Goal: Browse casually: Explore the website without a specific task or goal

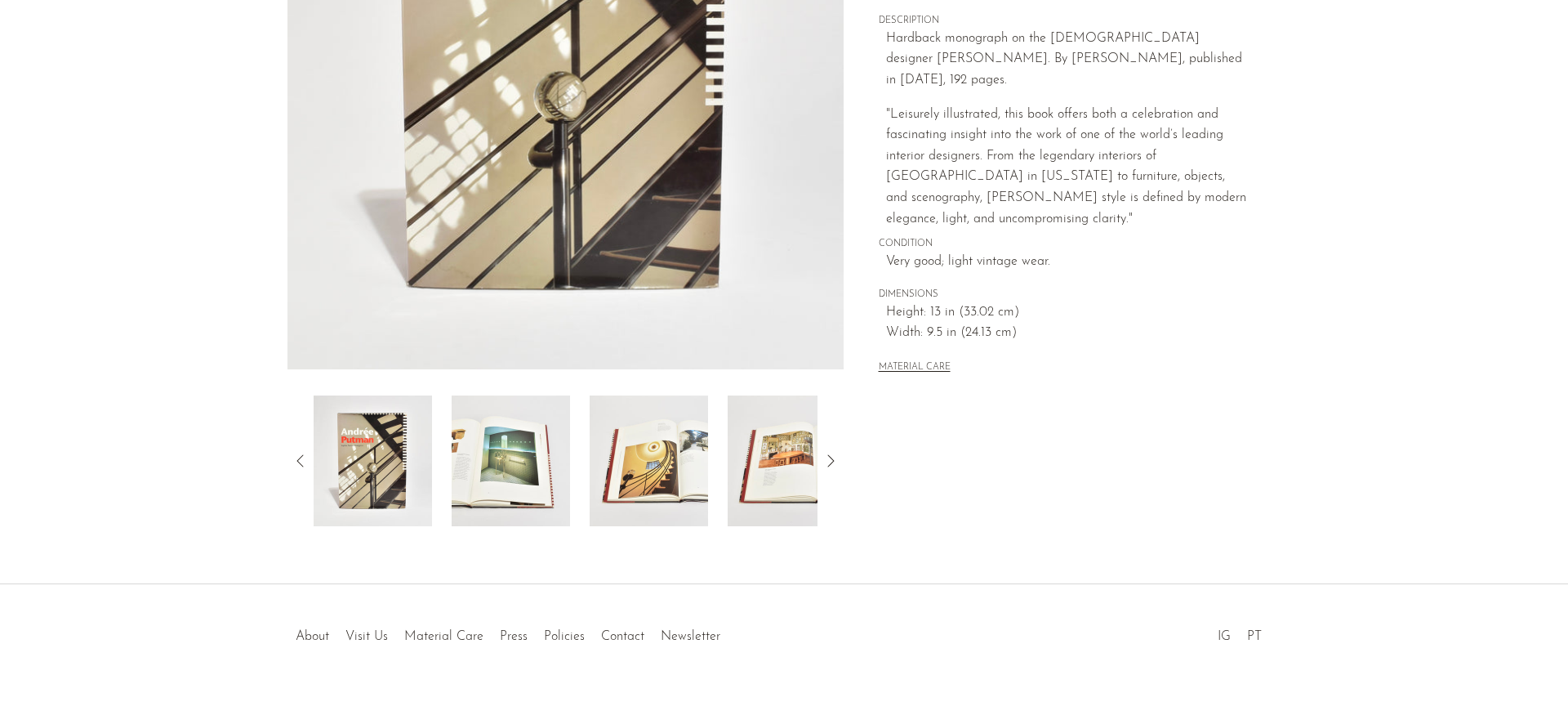
scroll to position [327, 0]
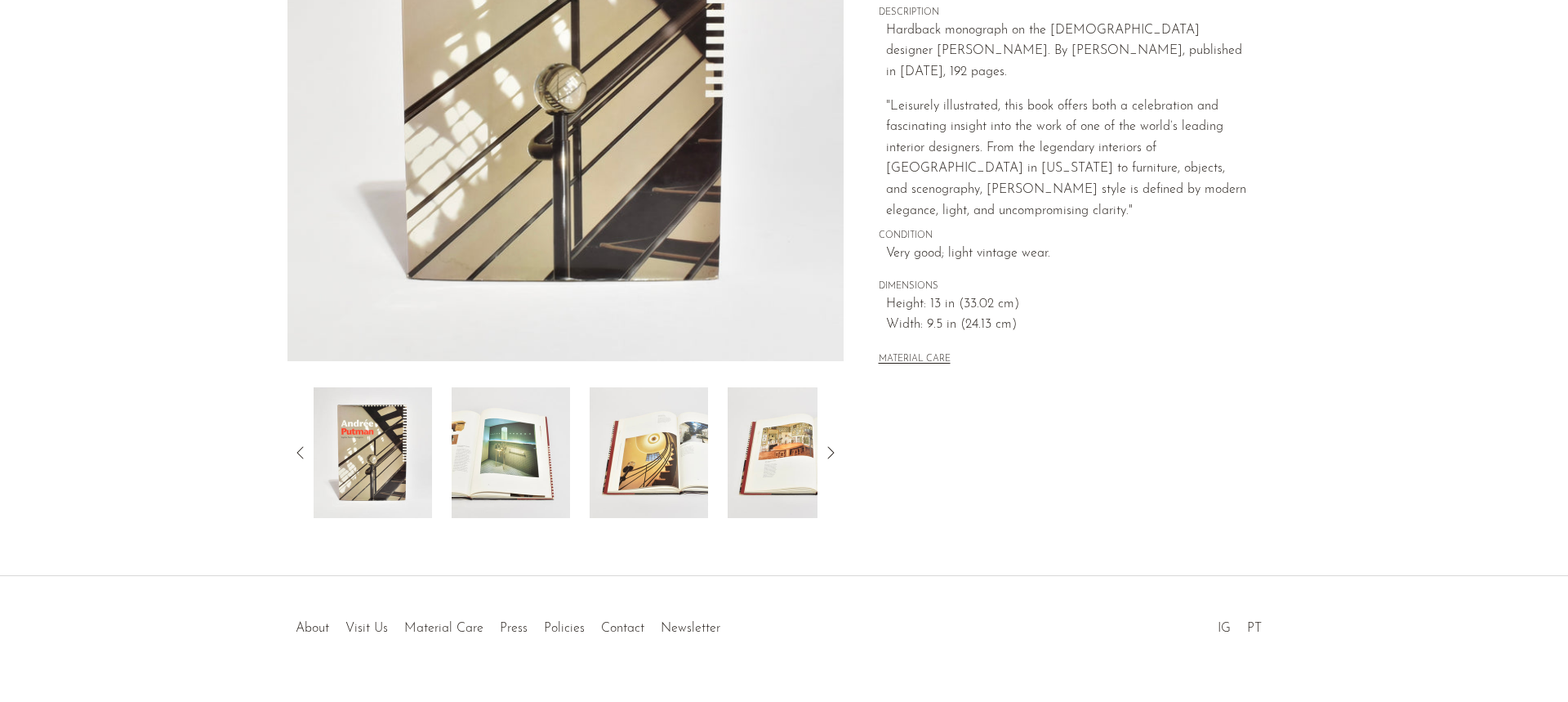
click at [661, 447] on img at bounding box center [649, 452] width 119 height 131
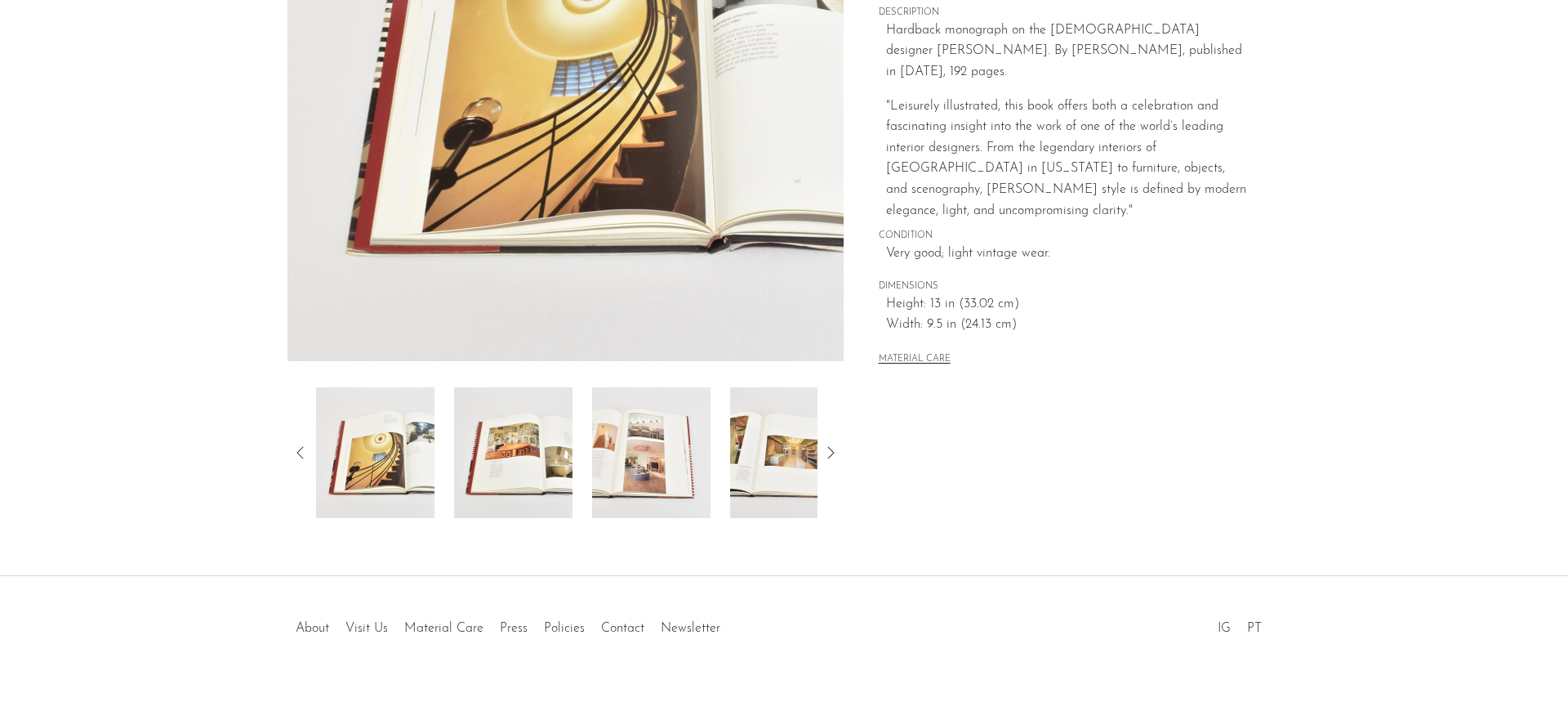
click at [680, 456] on img at bounding box center [652, 452] width 119 height 131
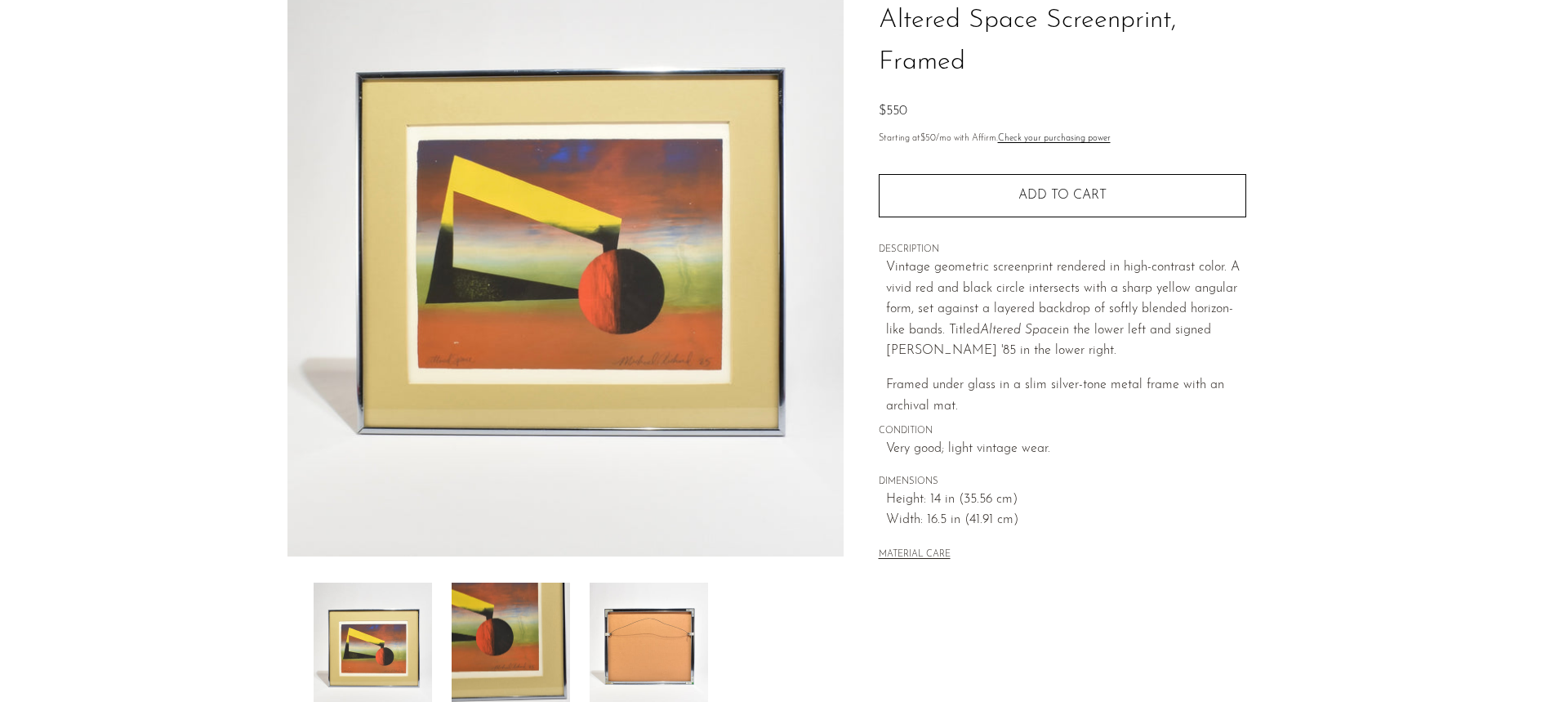
scroll to position [327, 0]
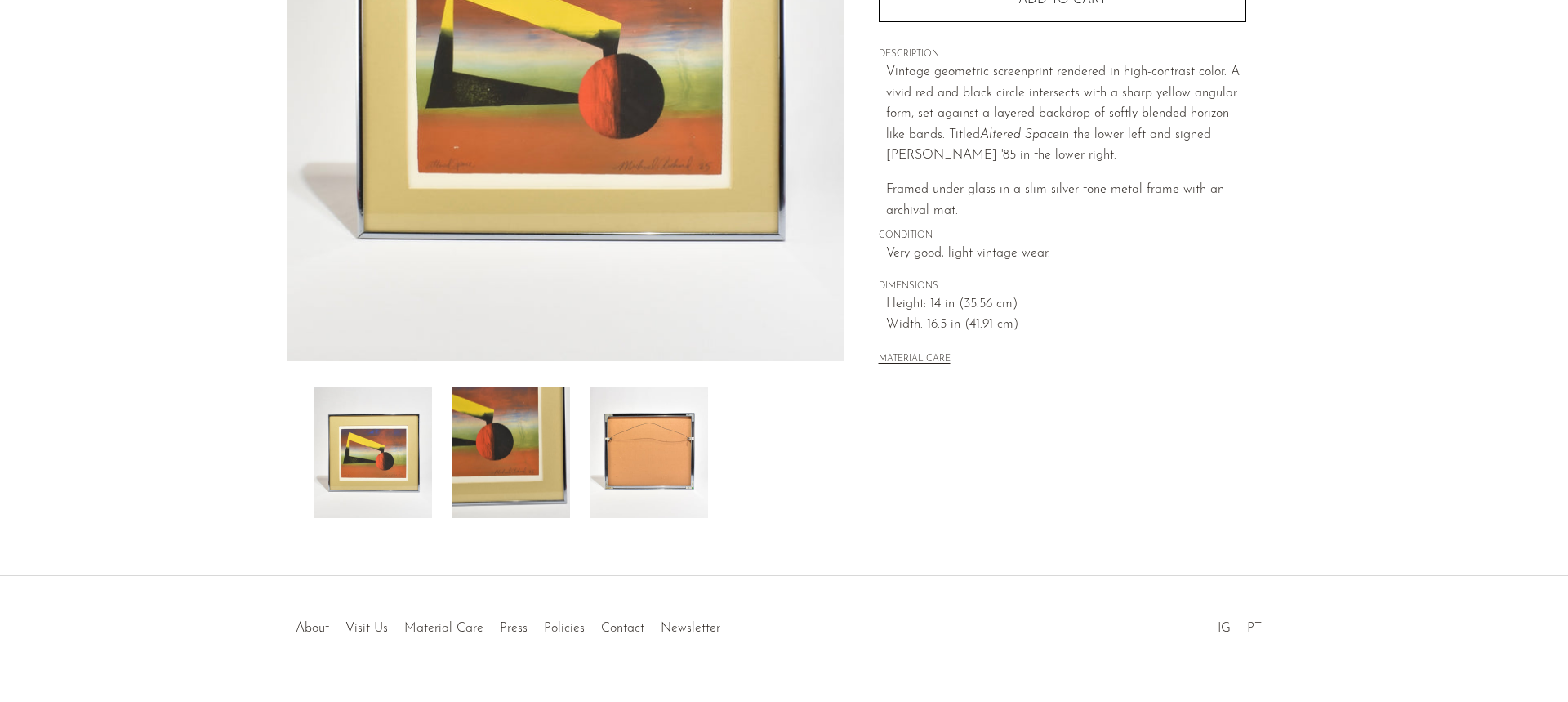
click at [521, 460] on img at bounding box center [511, 452] width 119 height 131
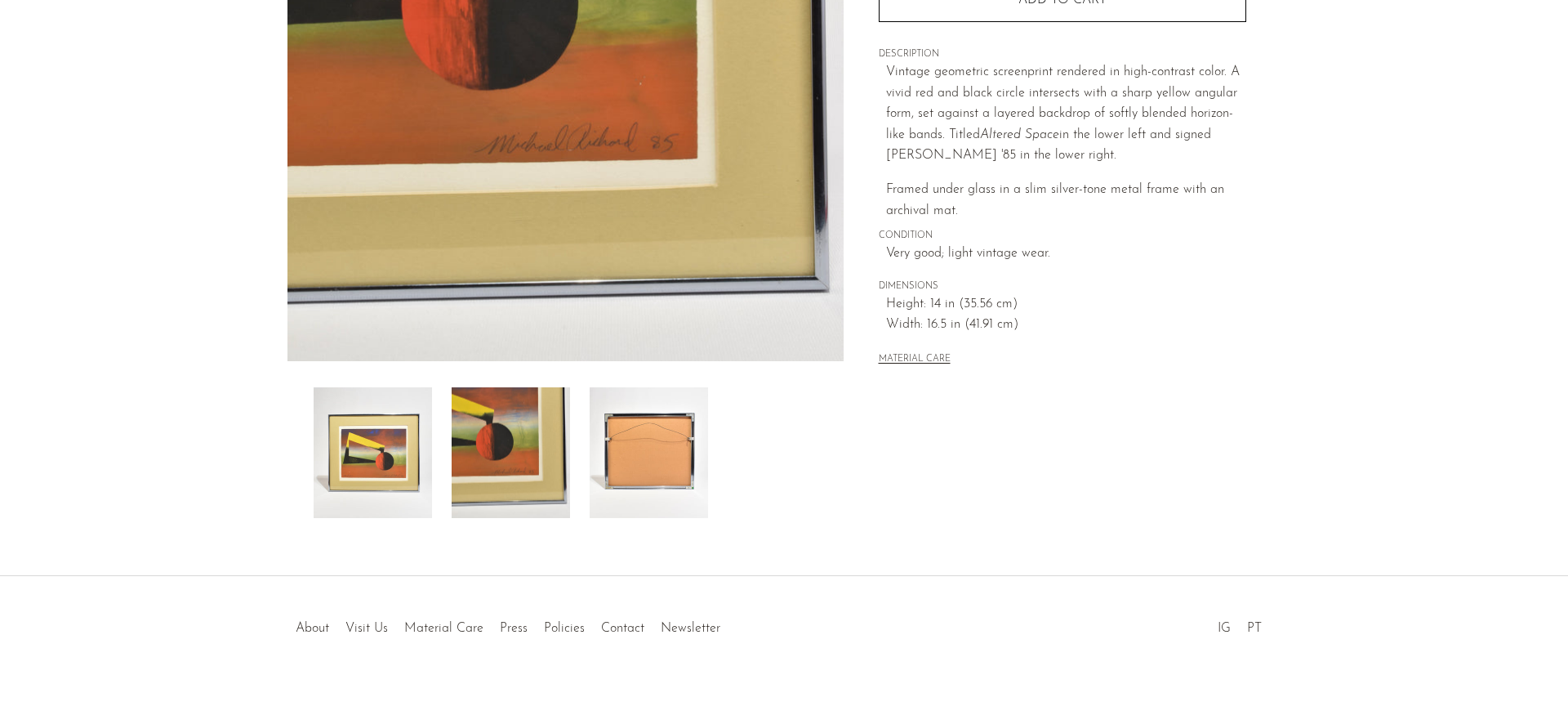
click at [636, 441] on img at bounding box center [649, 452] width 119 height 131
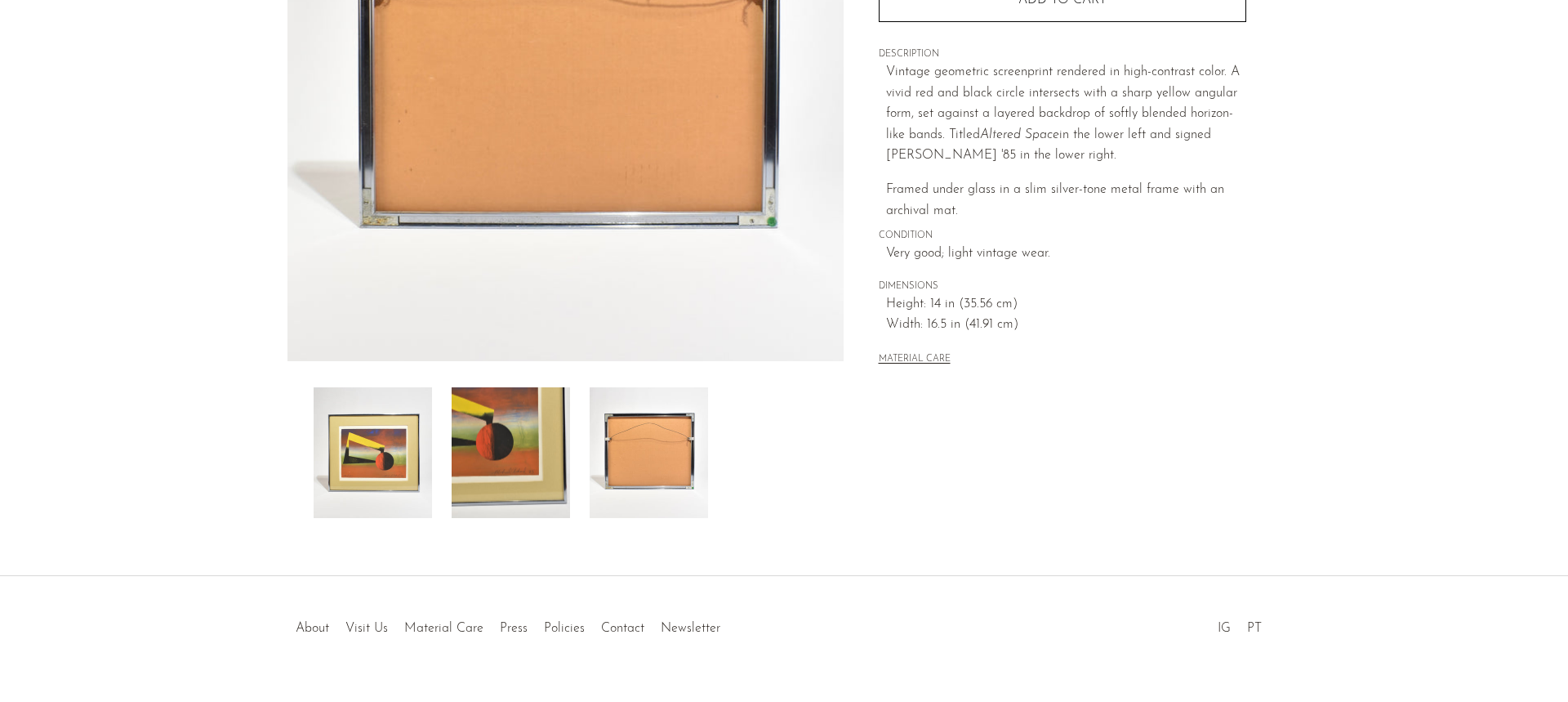
click at [509, 451] on img at bounding box center [511, 452] width 119 height 131
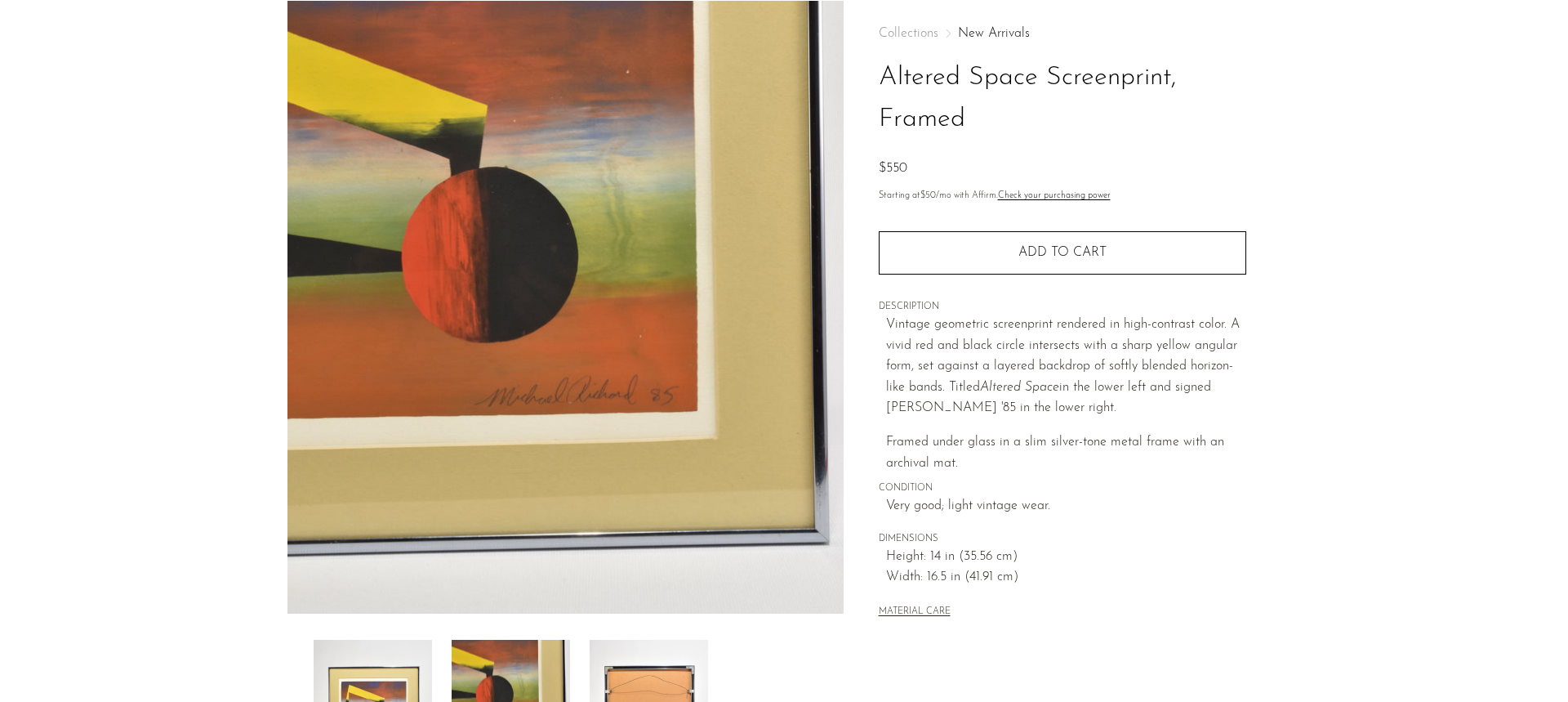
scroll to position [164, 0]
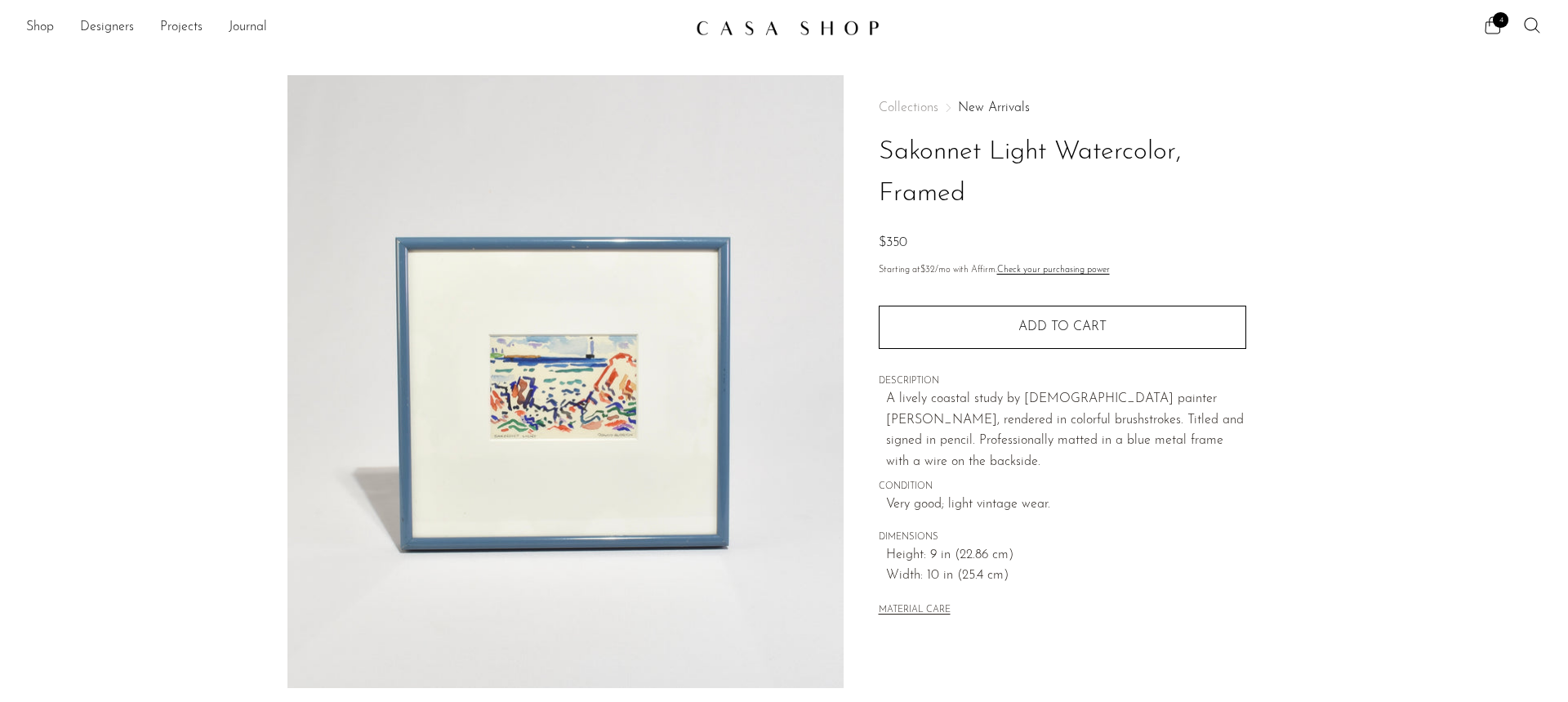
click at [615, 423] on img at bounding box center [565, 381] width 556 height 613
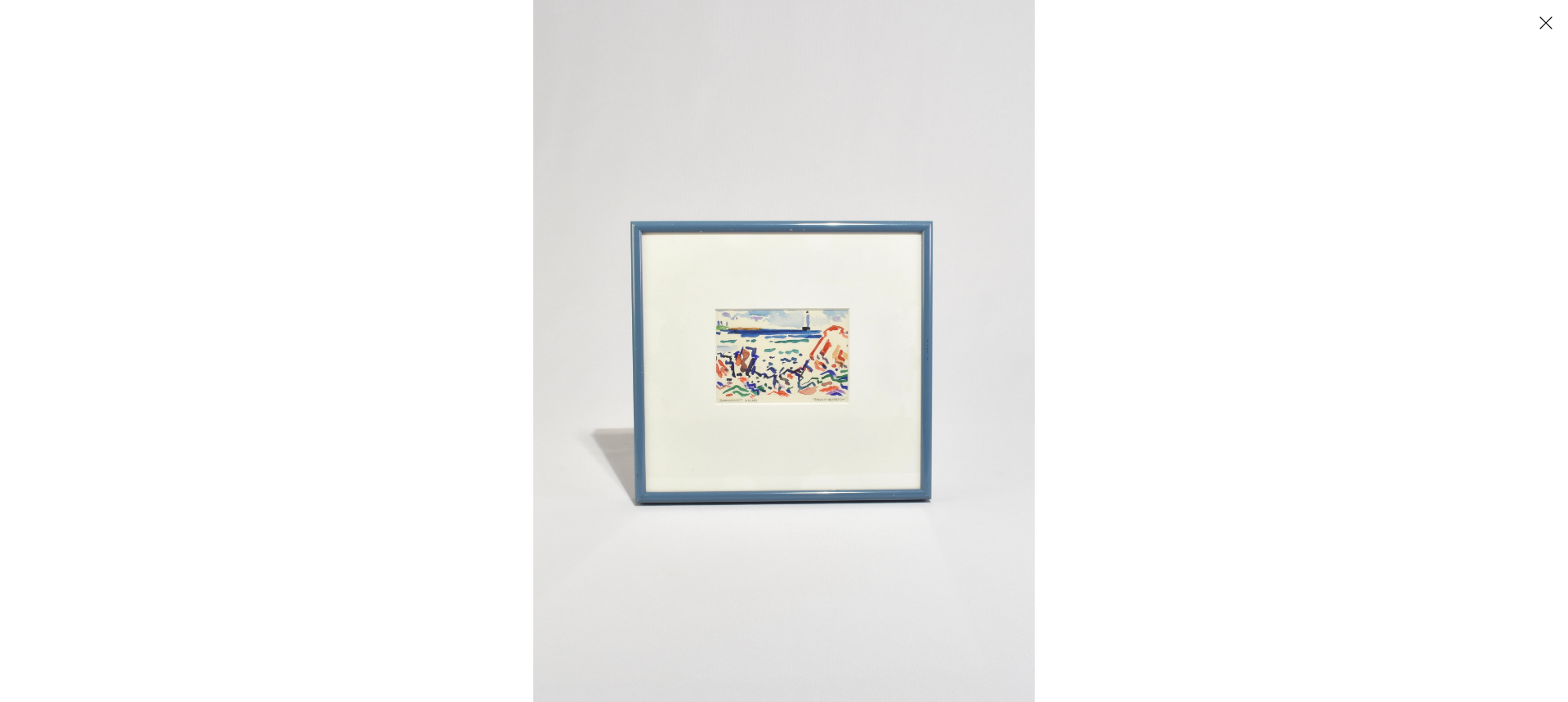
click at [781, 386] on img at bounding box center [784, 351] width 502 height 702
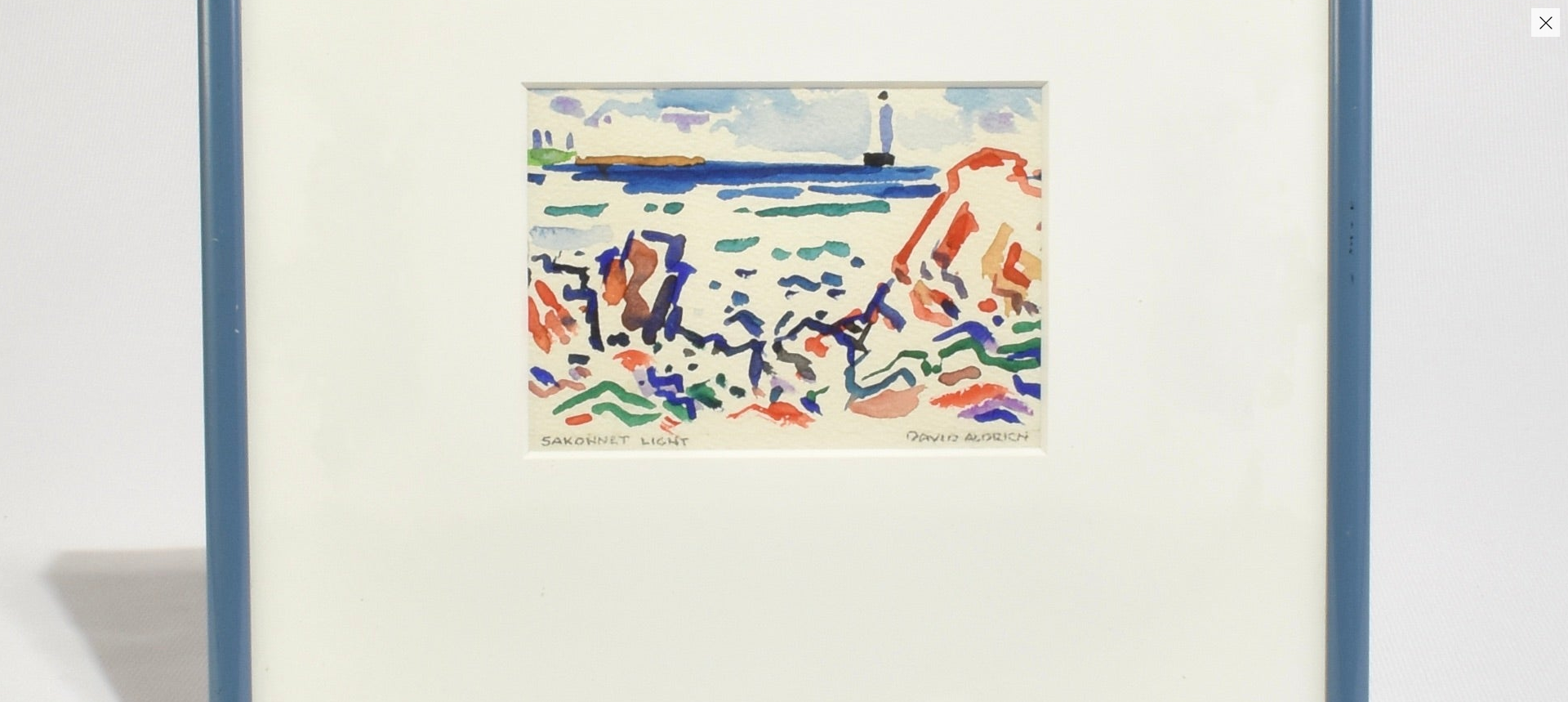
click at [869, 384] on img at bounding box center [792, 248] width 1958 height 2743
